Goal: Information Seeking & Learning: Learn about a topic

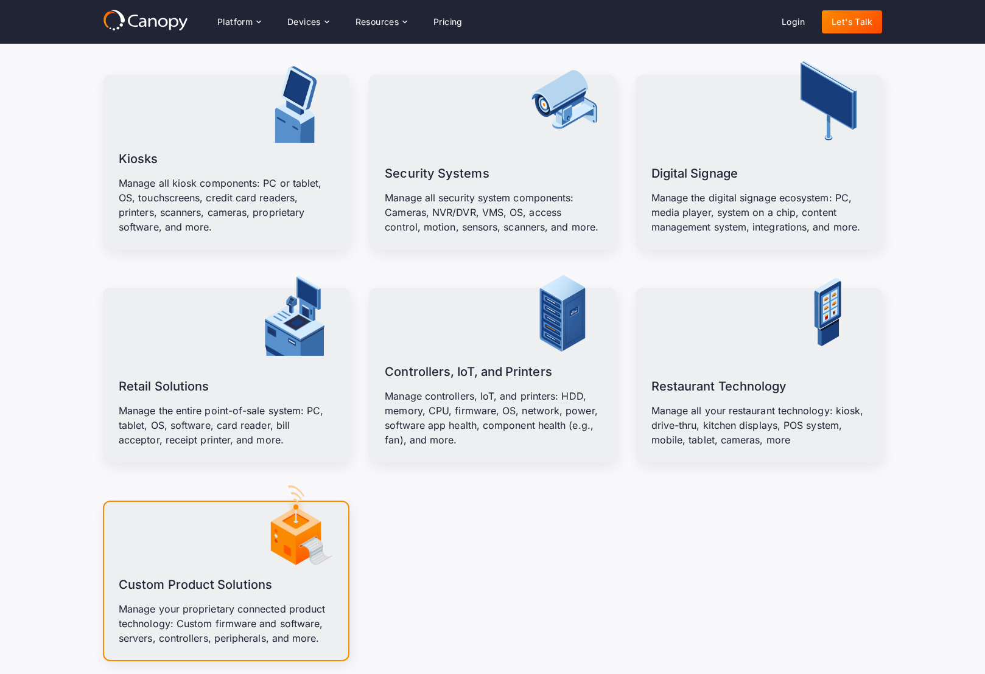
scroll to position [1530, 0]
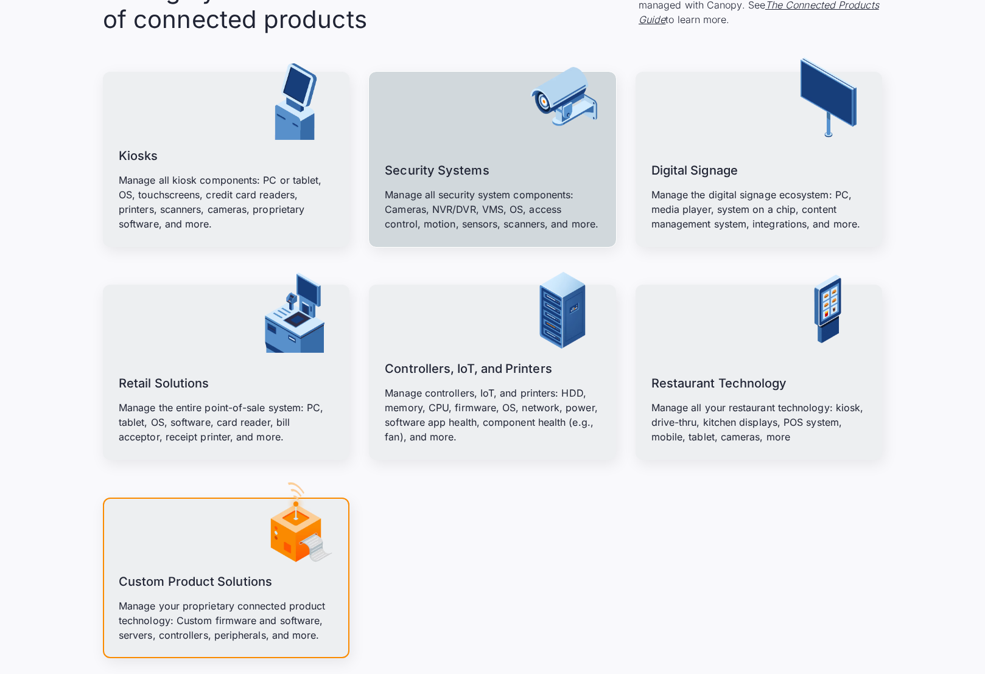
click at [450, 219] on p "Manage all security system components: Cameras, NVR/DVR, VMS, OS, access contro…" at bounding box center [492, 209] width 215 height 44
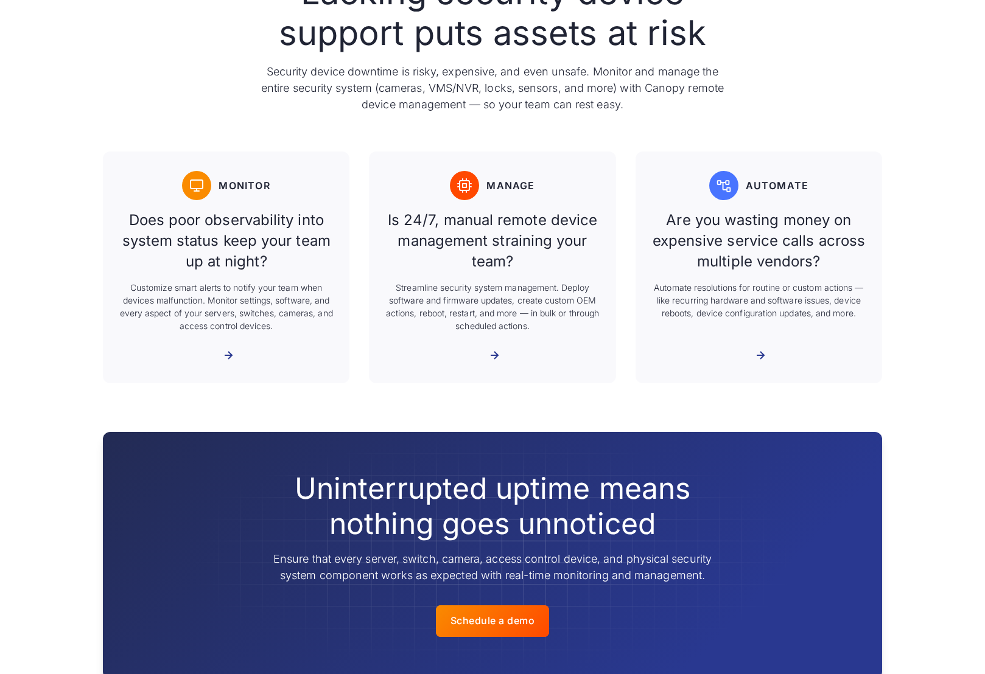
scroll to position [644, 0]
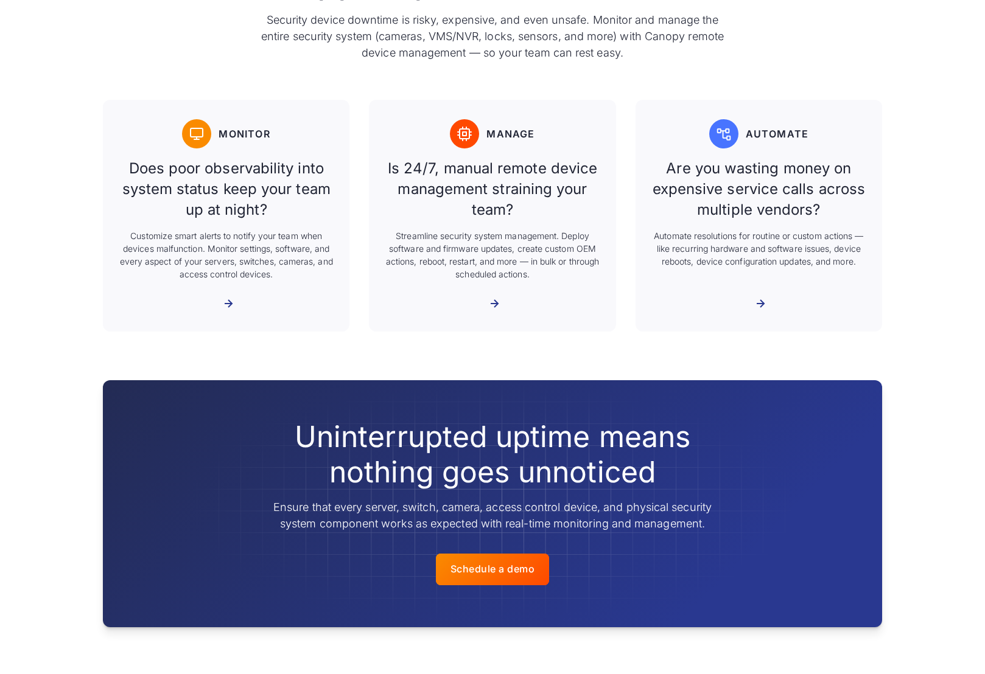
click at [486, 309] on div "More about Manage" at bounding box center [486, 304] width 0 height 12
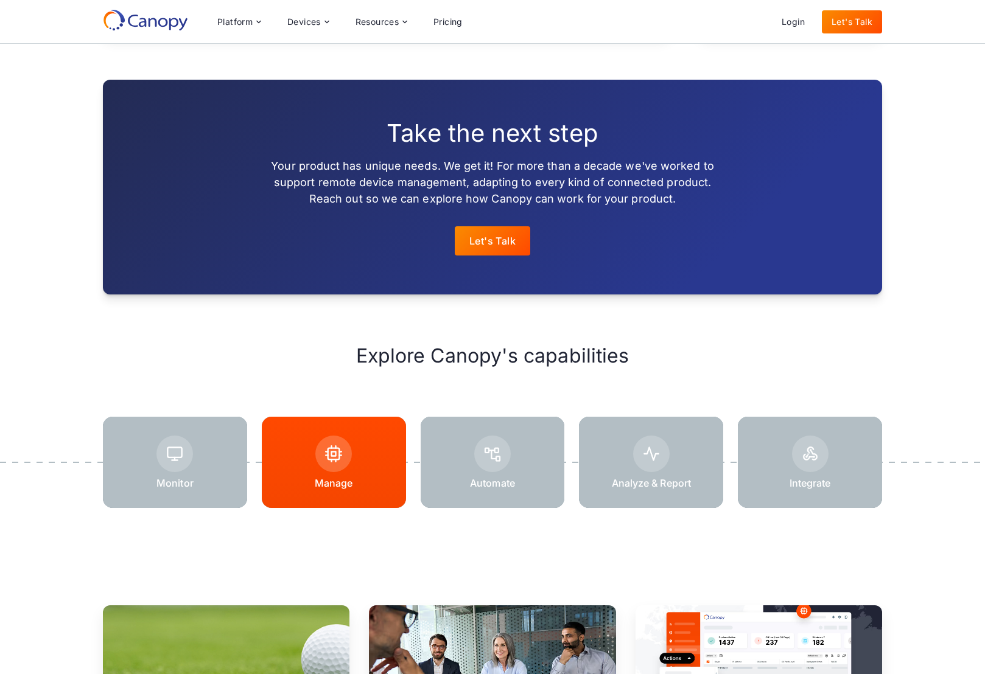
scroll to position [1446, 0]
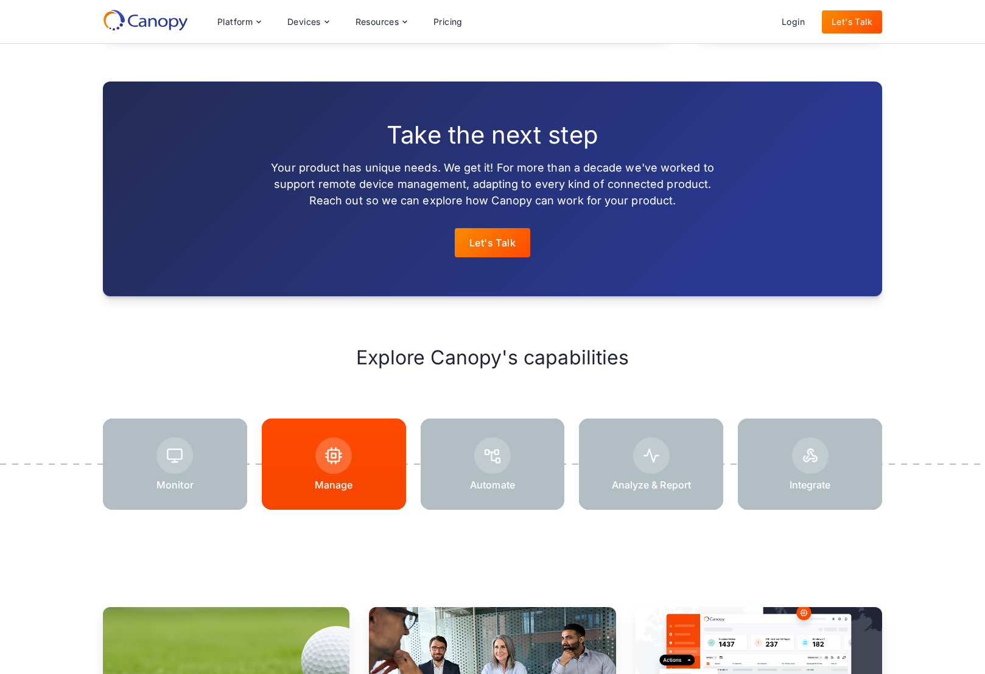
click at [181, 450] on div at bounding box center [174, 456] width 37 height 37
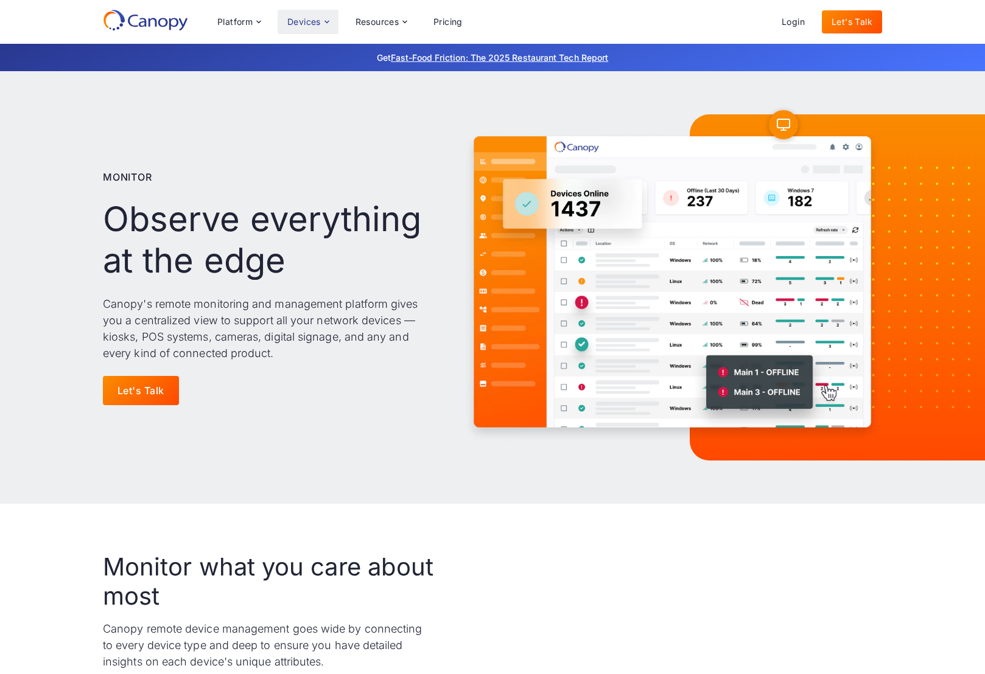
click at [298, 23] on div "Devices" at bounding box center [303, 22] width 33 height 9
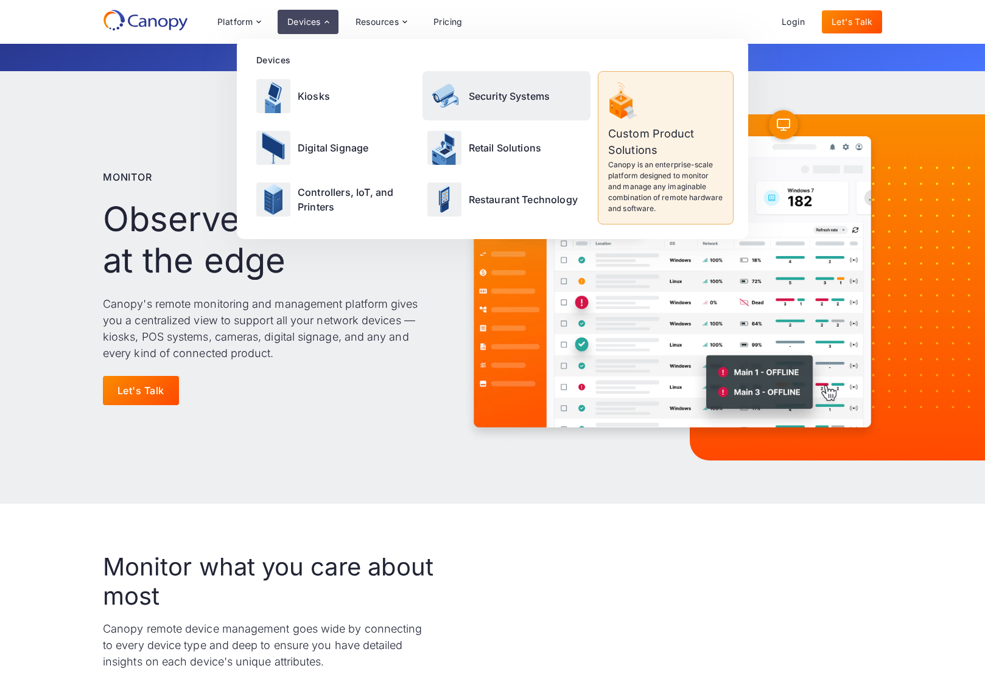
click at [503, 101] on p "Security Systems" at bounding box center [510, 96] width 82 height 15
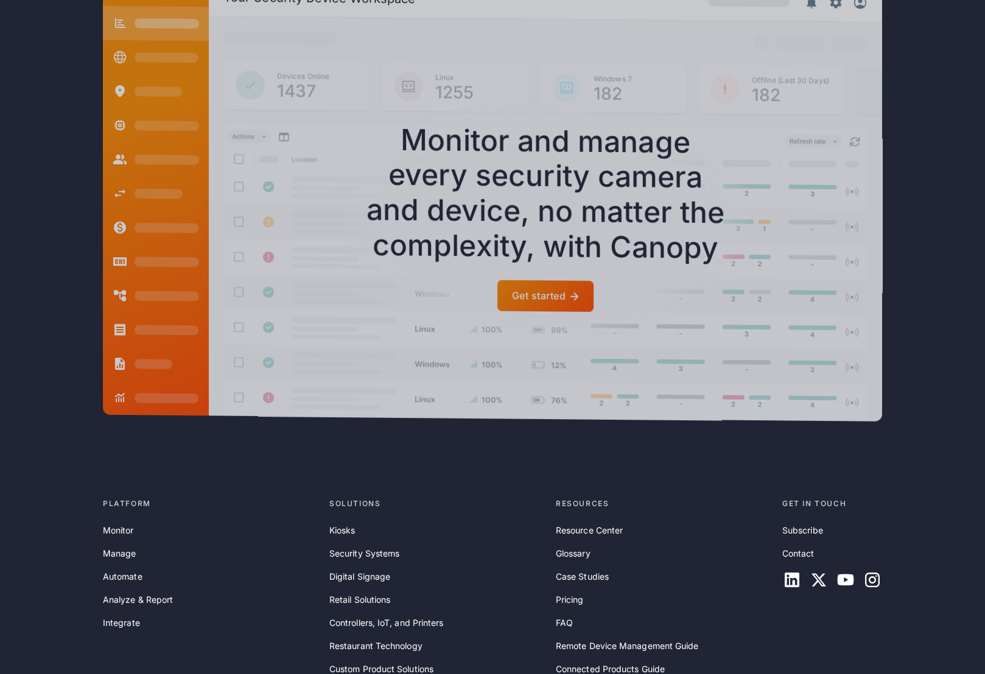
scroll to position [3472, 0]
